Goal: Find specific page/section: Find specific page/section

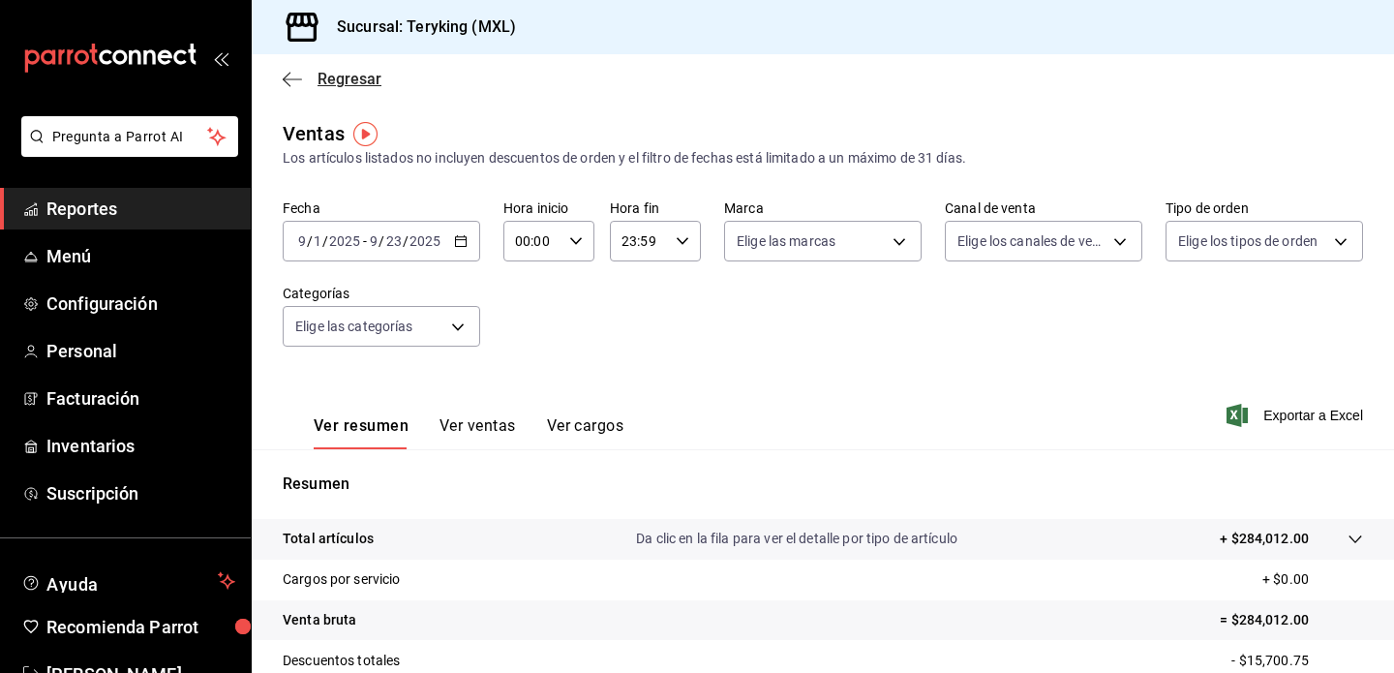
click at [301, 83] on icon "button" at bounding box center [292, 79] width 19 height 17
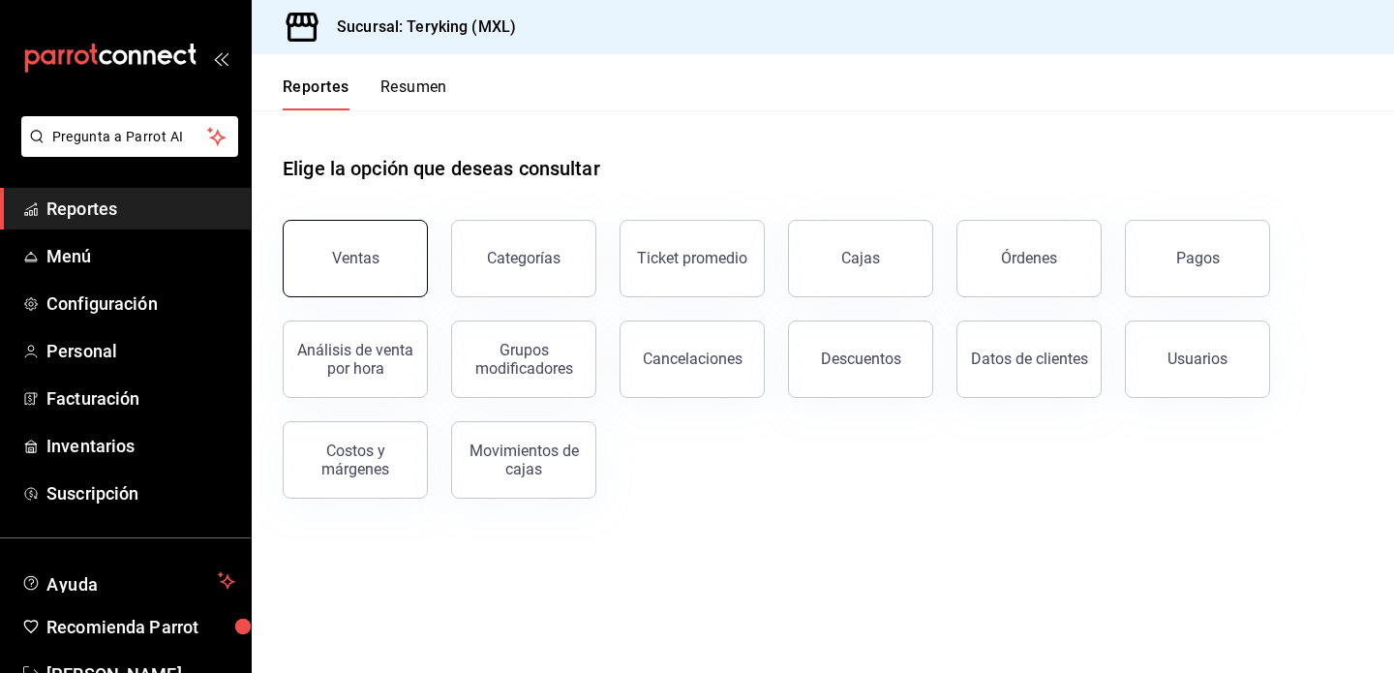
click at [409, 265] on button "Ventas" at bounding box center [355, 258] width 145 height 77
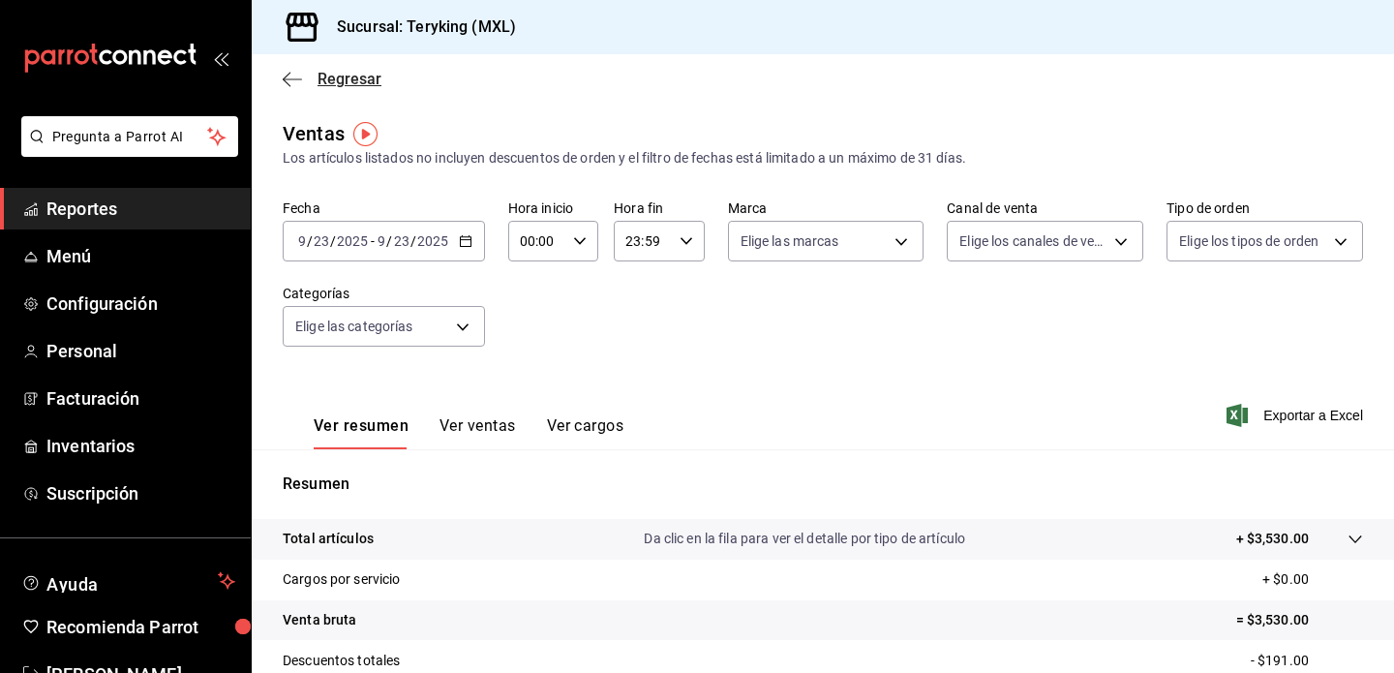
click at [292, 80] on icon "button" at bounding box center [292, 79] width 19 height 17
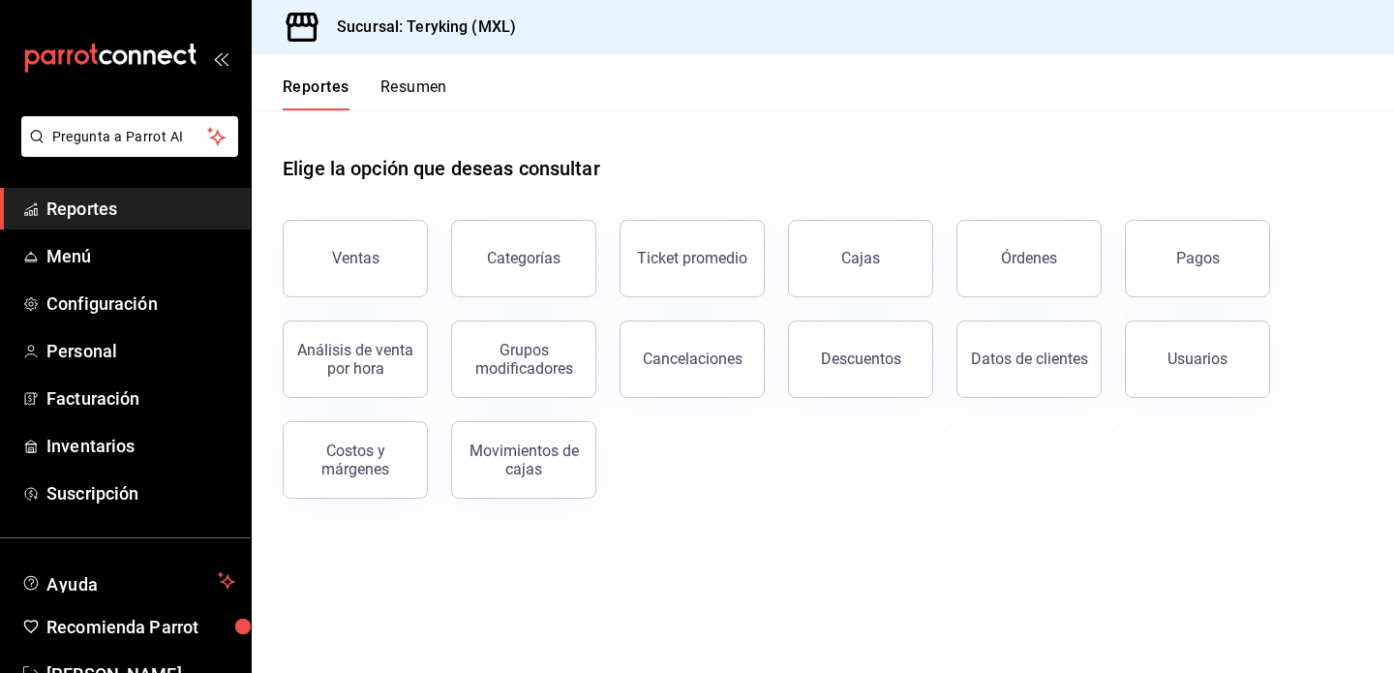
click at [425, 99] on button "Resumen" at bounding box center [413, 93] width 67 height 33
